Goal: Task Accomplishment & Management: Manage account settings

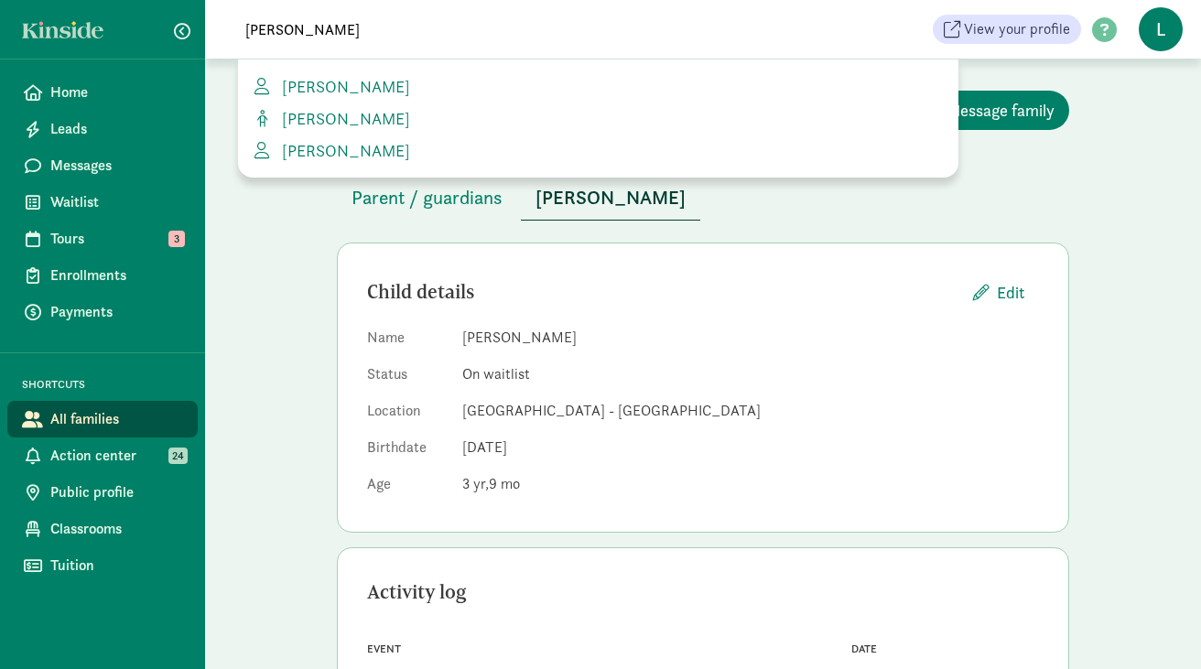
scroll to position [111, 0]
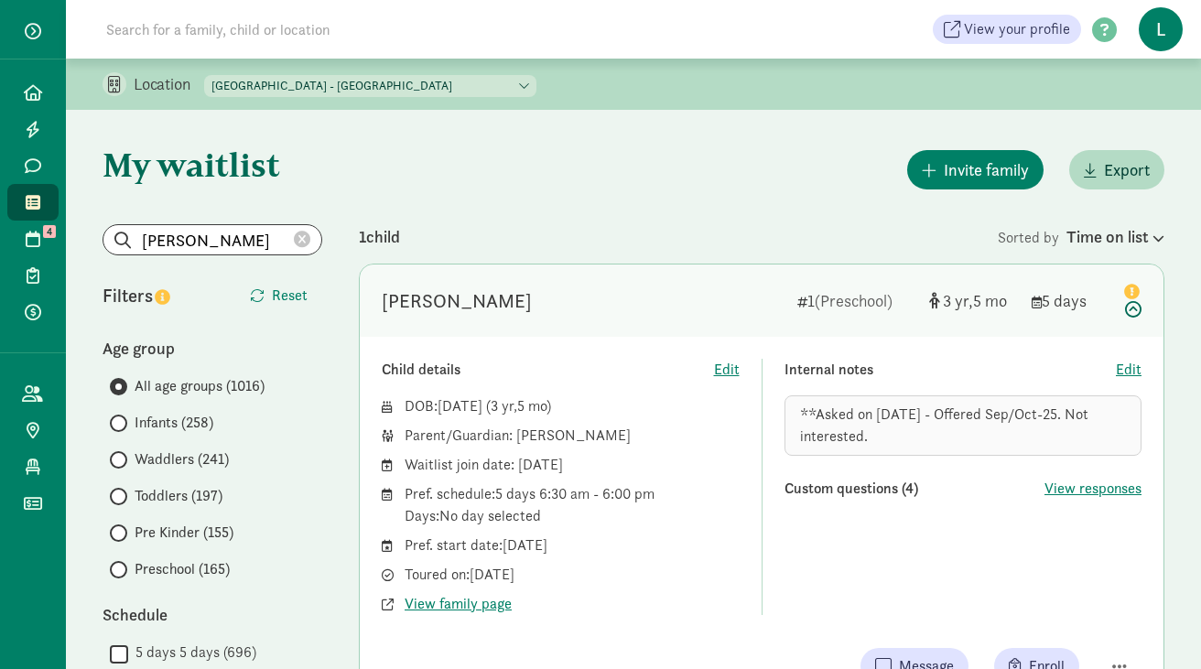
click at [385, 91] on select "La Escuelita Bilingual School - Columbia City La Escuelita Bilingual School - G…" at bounding box center [370, 86] width 332 height 22
select select "264153"
click at [205, 75] on select "La Escuelita Bilingual School - Columbia City La Escuelita Bilingual School - G…" at bounding box center [370, 86] width 332 height 22
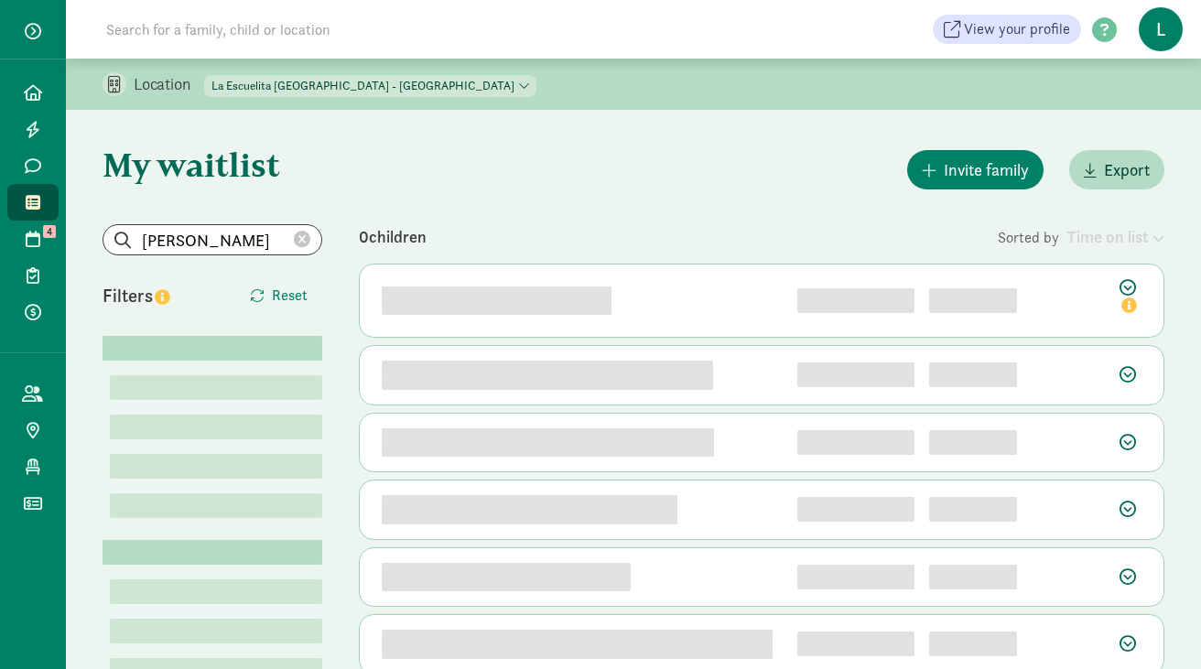
click at [304, 243] on icon at bounding box center [302, 240] width 16 height 16
click at [253, 243] on input "search" at bounding box center [212, 239] width 218 height 29
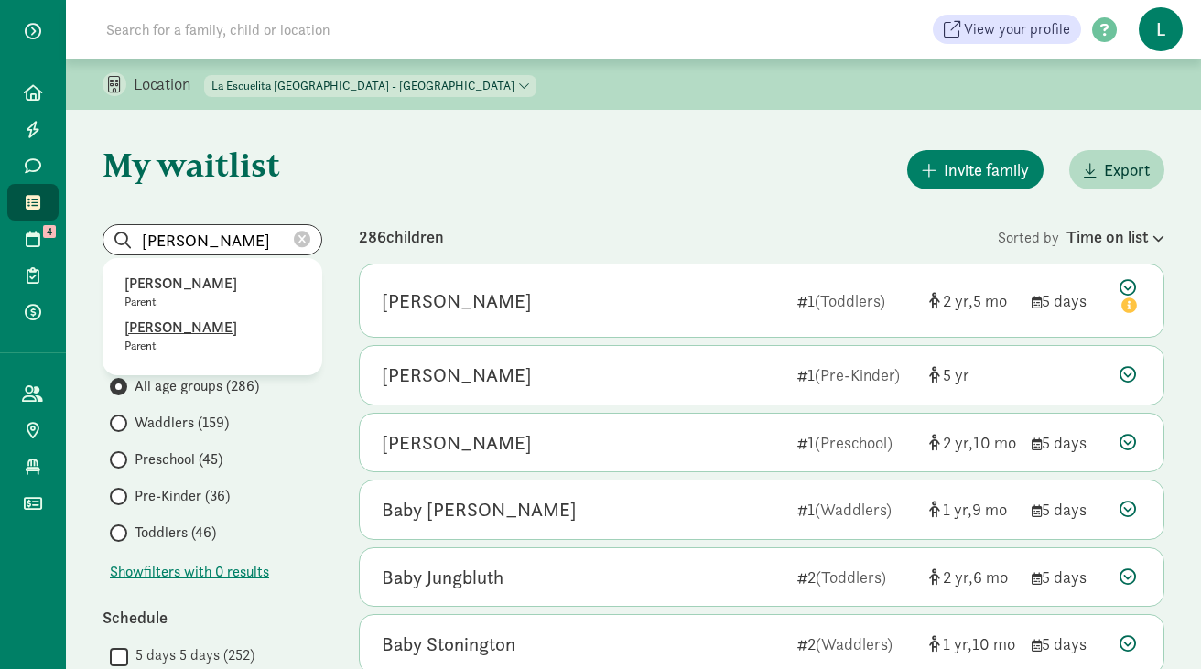
click at [171, 324] on p "Kristina Gallant" at bounding box center [213, 328] width 176 height 22
type input "Kristina Gallant"
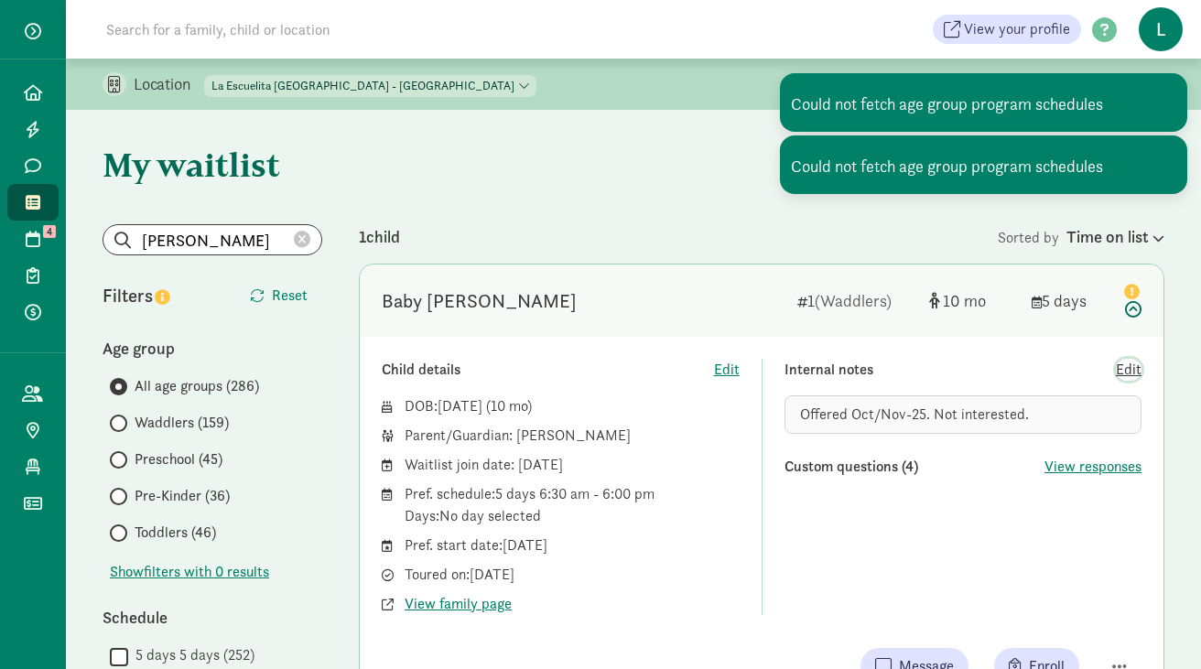
click at [1127, 372] on span "Edit" at bounding box center [1129, 370] width 26 height 22
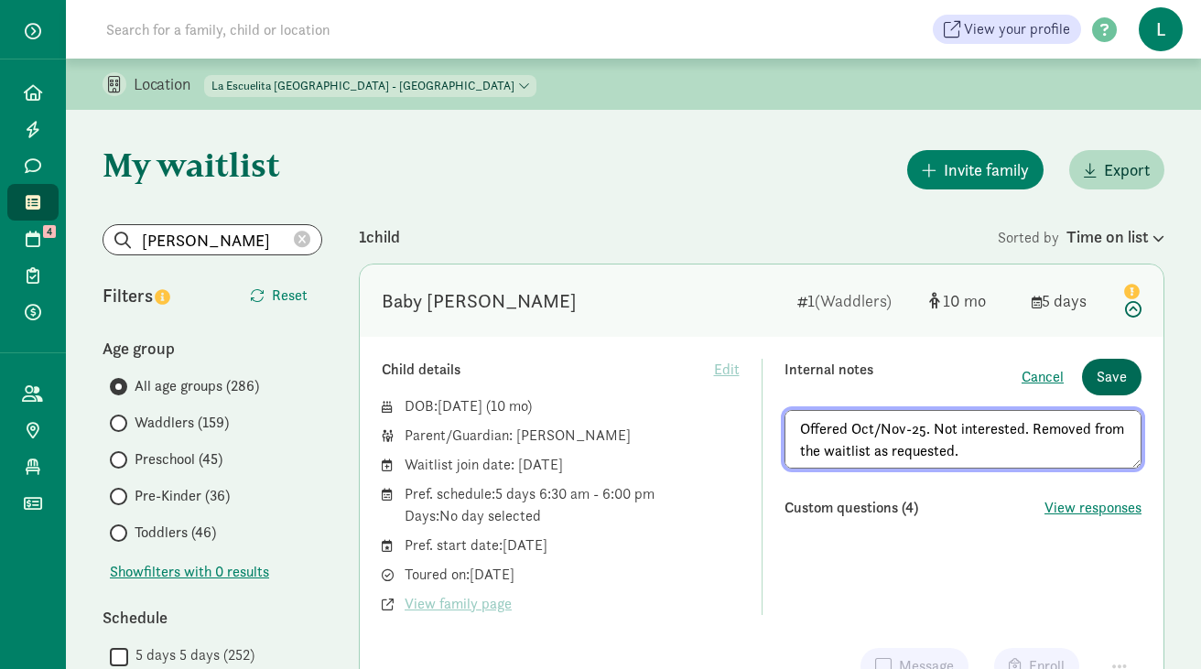
type textarea "Offered Oct/Nov-25. Not interested. Removed from the waitlist as requested."
click at [1109, 386] on span "Save" at bounding box center [1112, 377] width 30 height 22
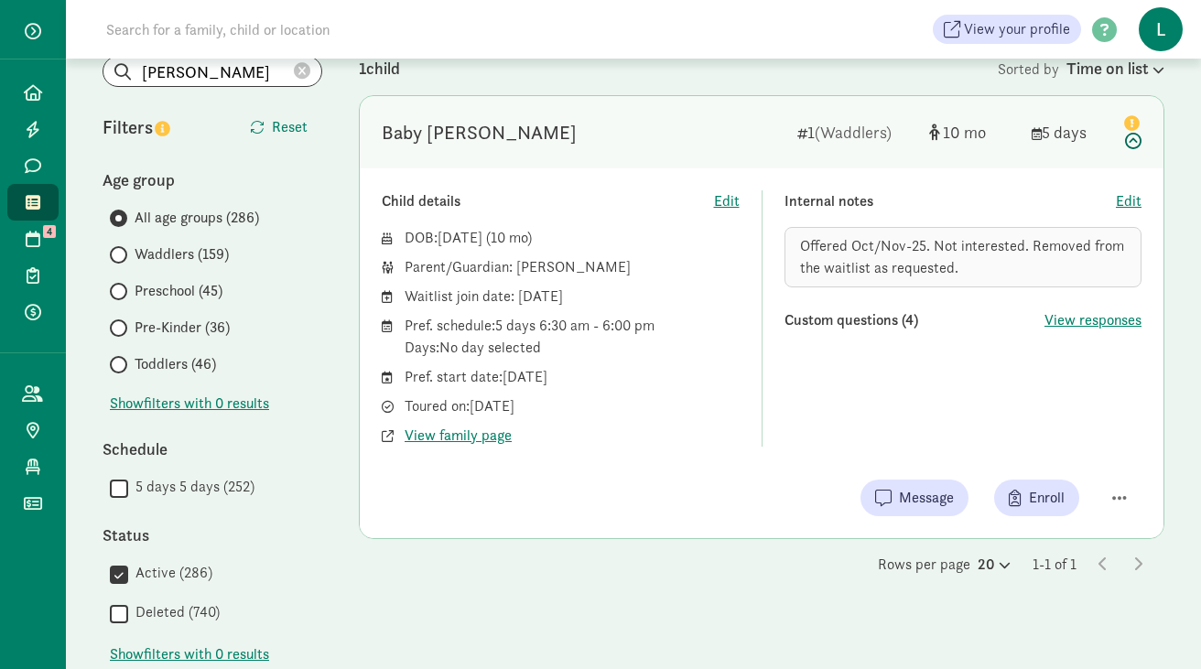
scroll to position [190, 0]
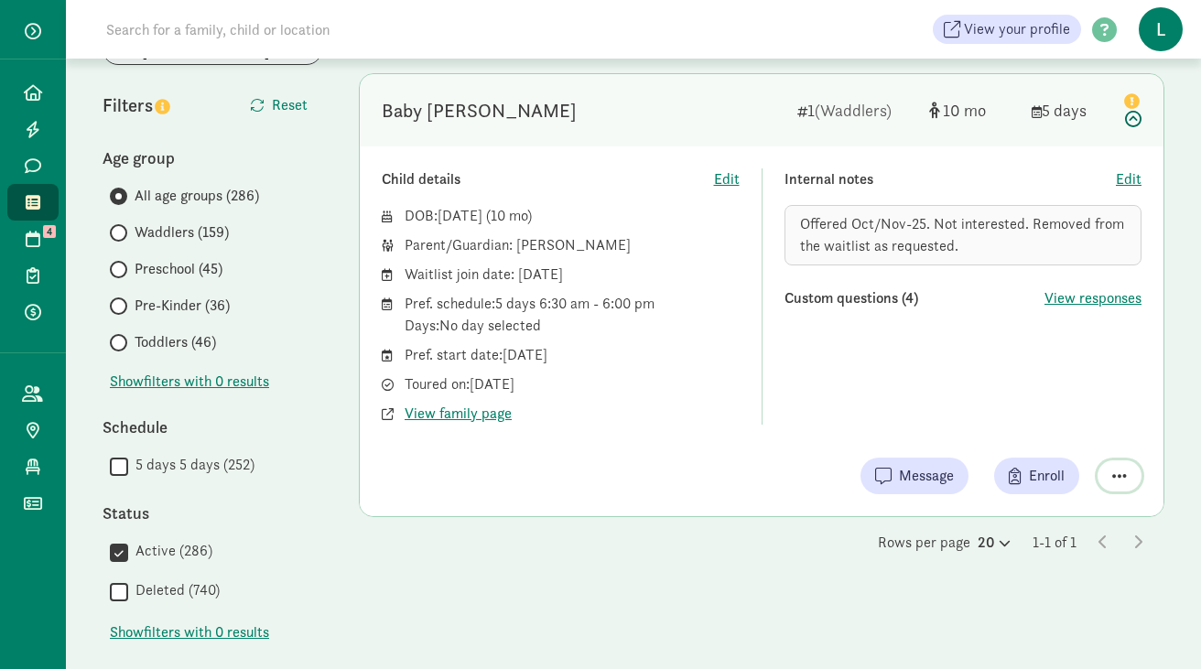
click at [1122, 481] on span "button" at bounding box center [1119, 476] width 15 height 16
click at [1028, 439] on div "Remove from list" at bounding box center [1055, 429] width 142 height 22
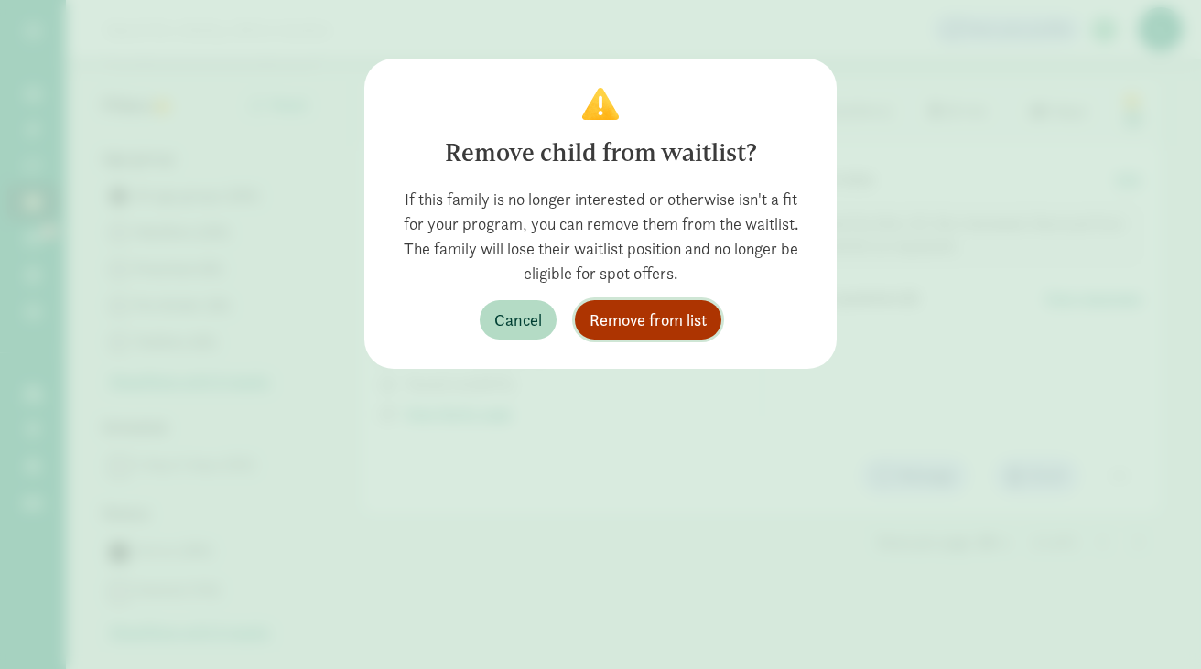
click at [672, 312] on span "Remove from list" at bounding box center [648, 320] width 117 height 25
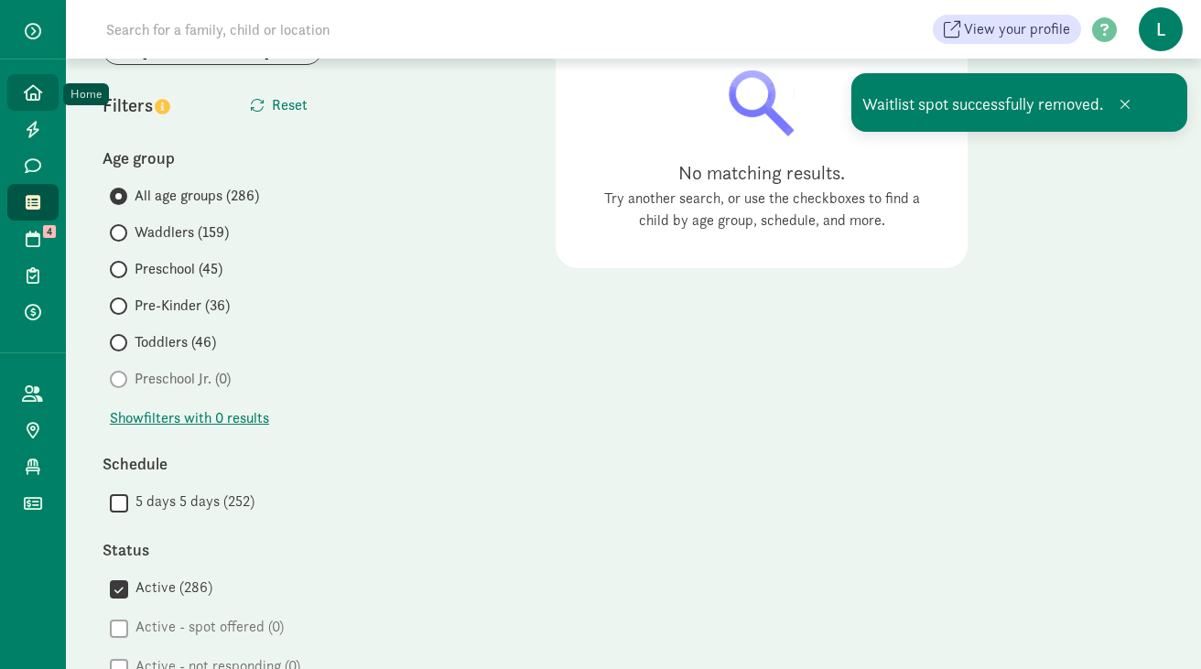
click at [38, 92] on icon at bounding box center [33, 92] width 18 height 16
